Goal: Task Accomplishment & Management: Manage account settings

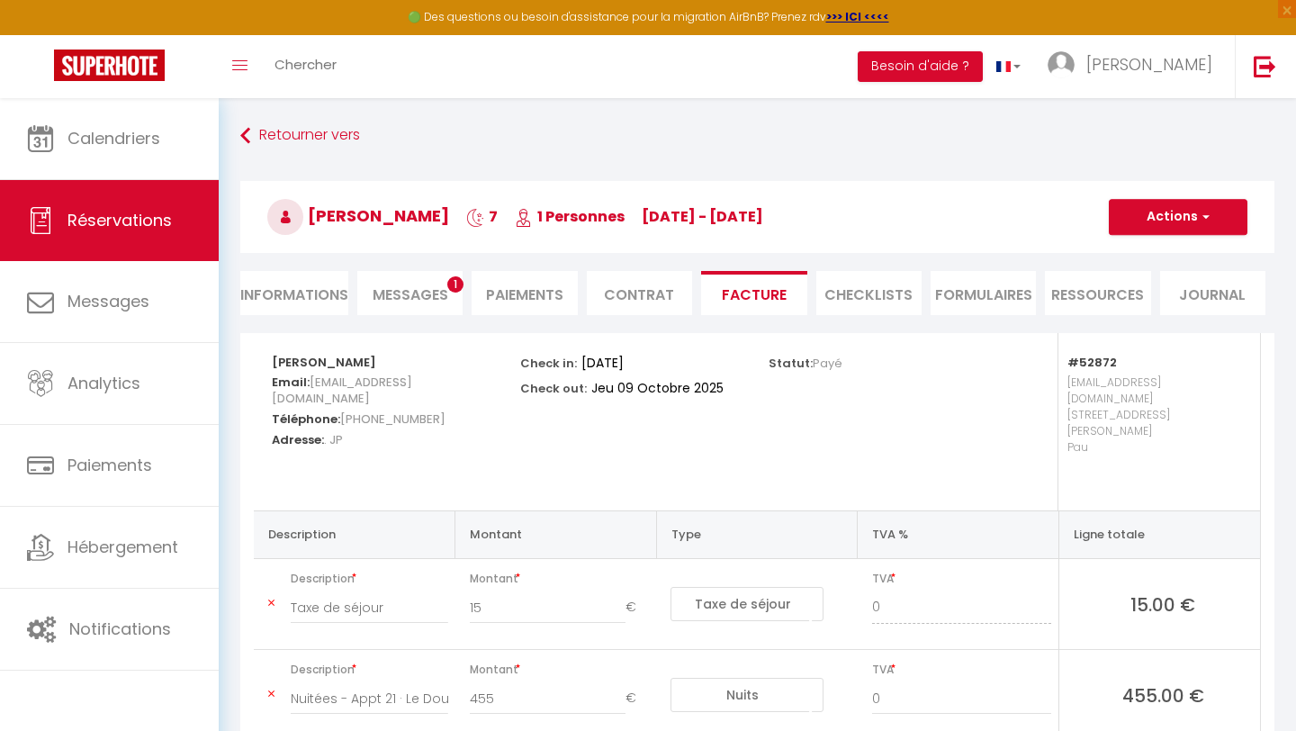
select select "taxes"
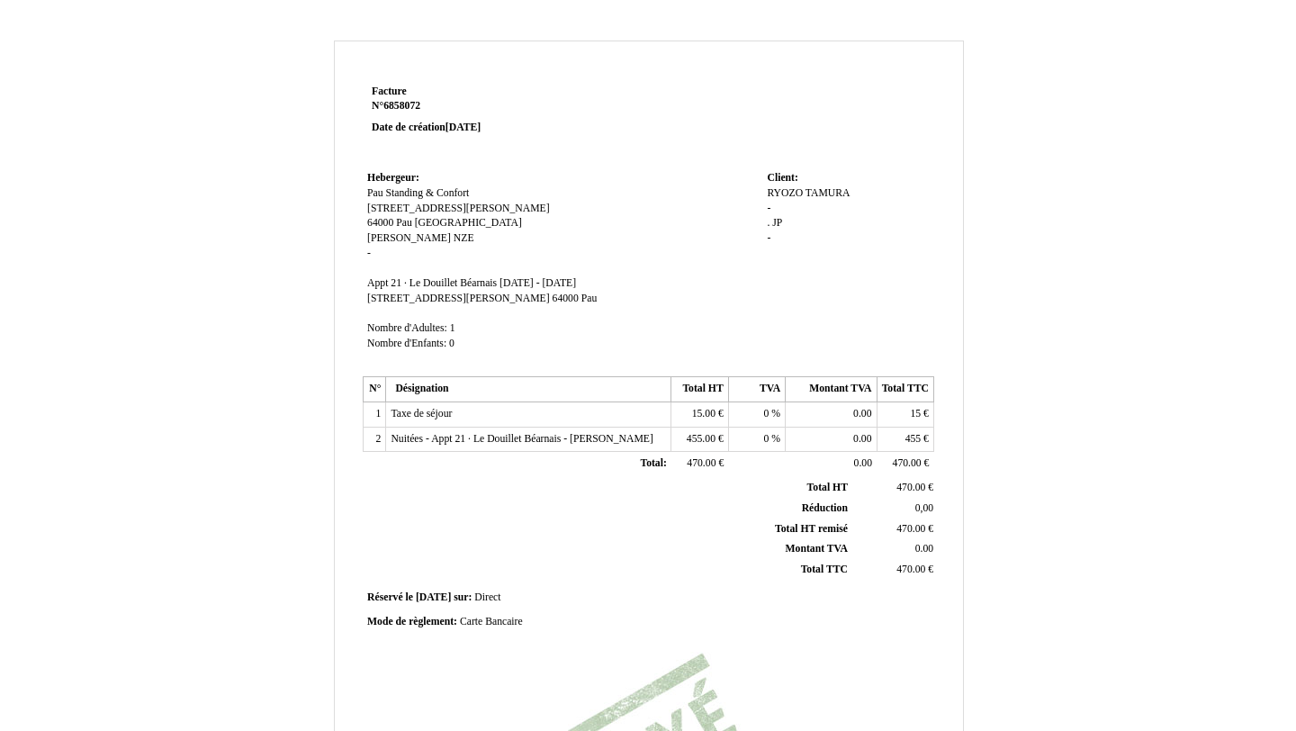
scroll to position [355, 0]
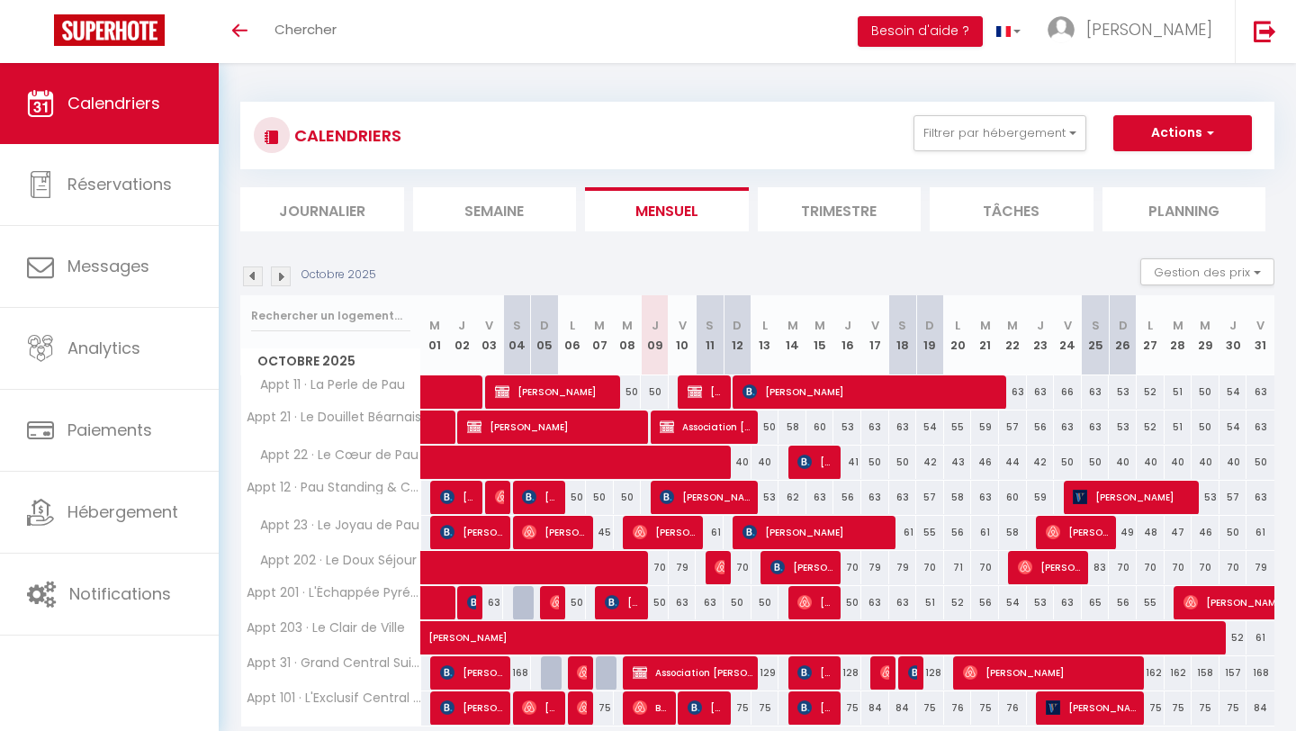
scroll to position [104, 0]
